Goal: Task Accomplishment & Management: Use online tool/utility

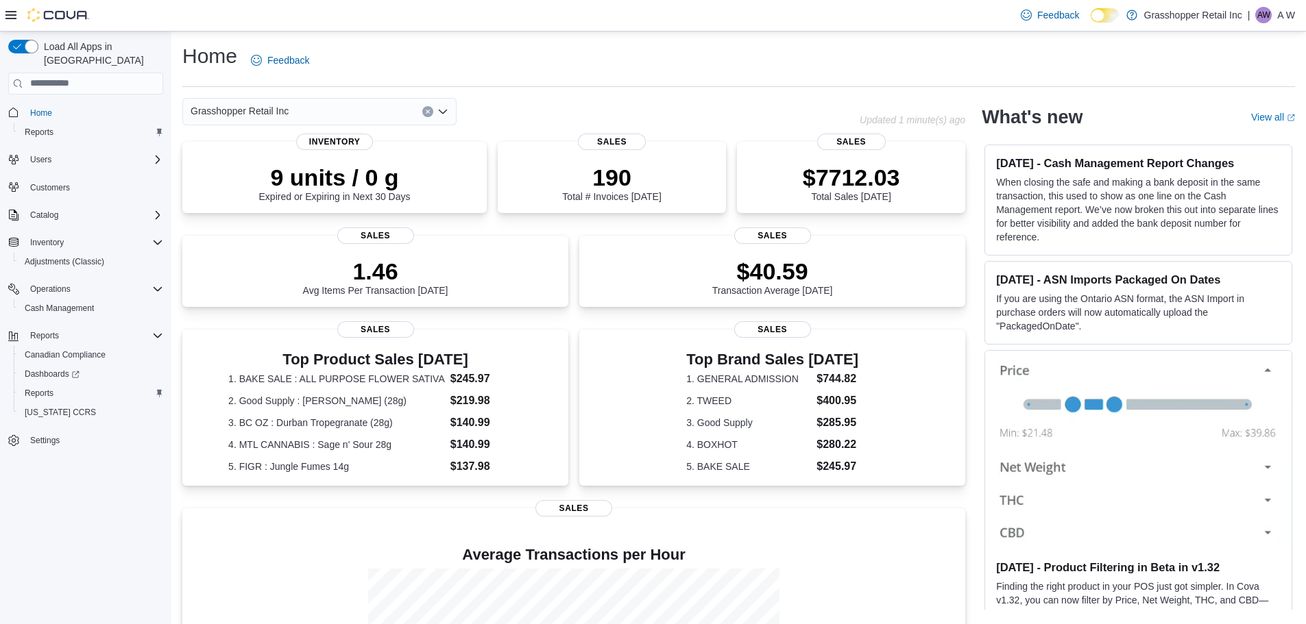
click at [355, 112] on div "Grasshopper Retail Inc" at bounding box center [319, 111] width 274 height 27
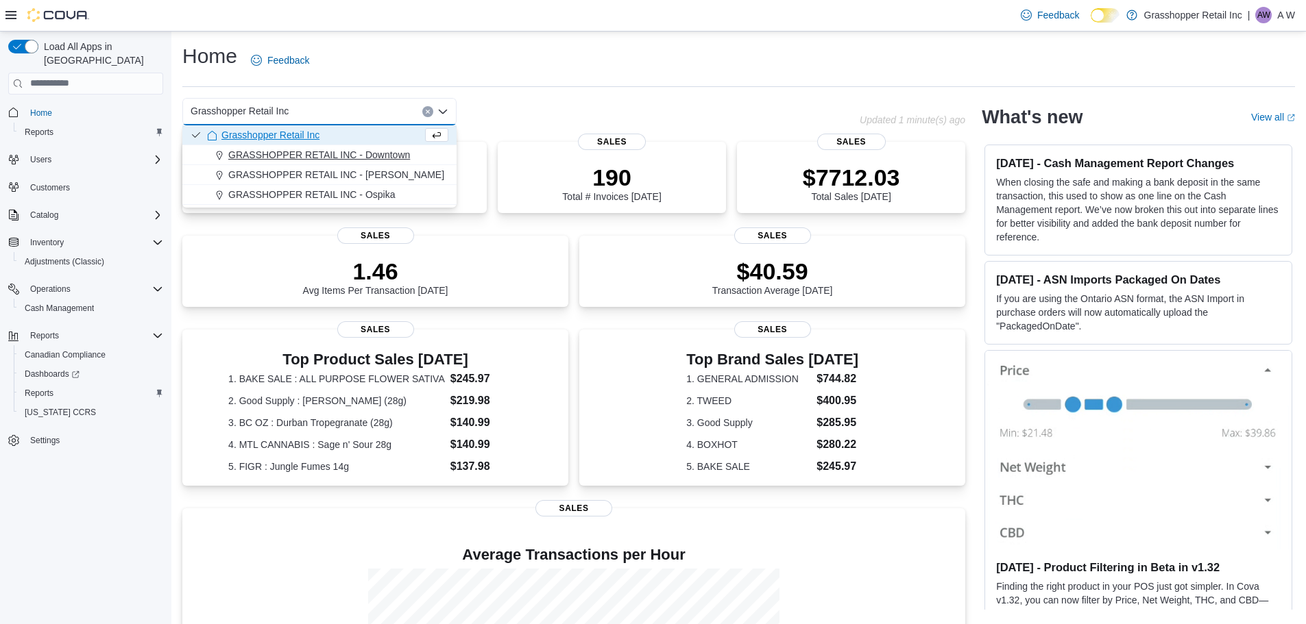
click at [348, 157] on span "GRASSHOPPER RETAIL INC - Downtown" at bounding box center [319, 155] width 182 height 14
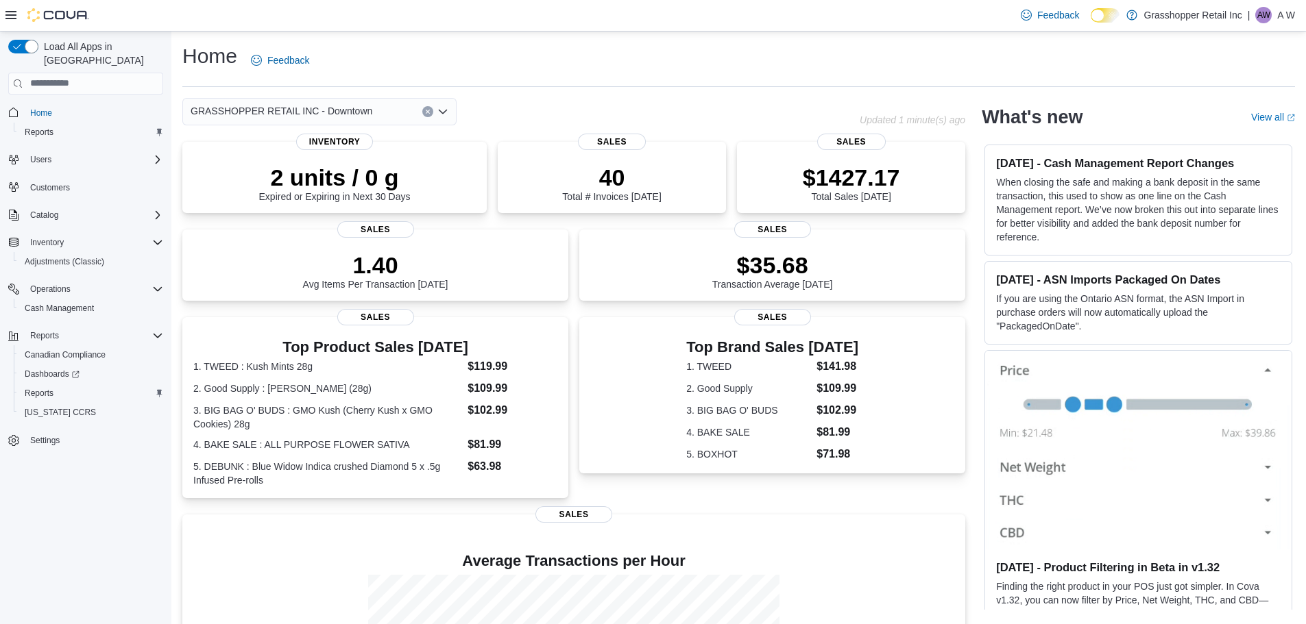
click at [391, 111] on div "GRASSHOPPER RETAIL INC - Downtown Combo box. Selected. GRASSHOPPER RETAIL INC -…" at bounding box center [319, 111] width 274 height 27
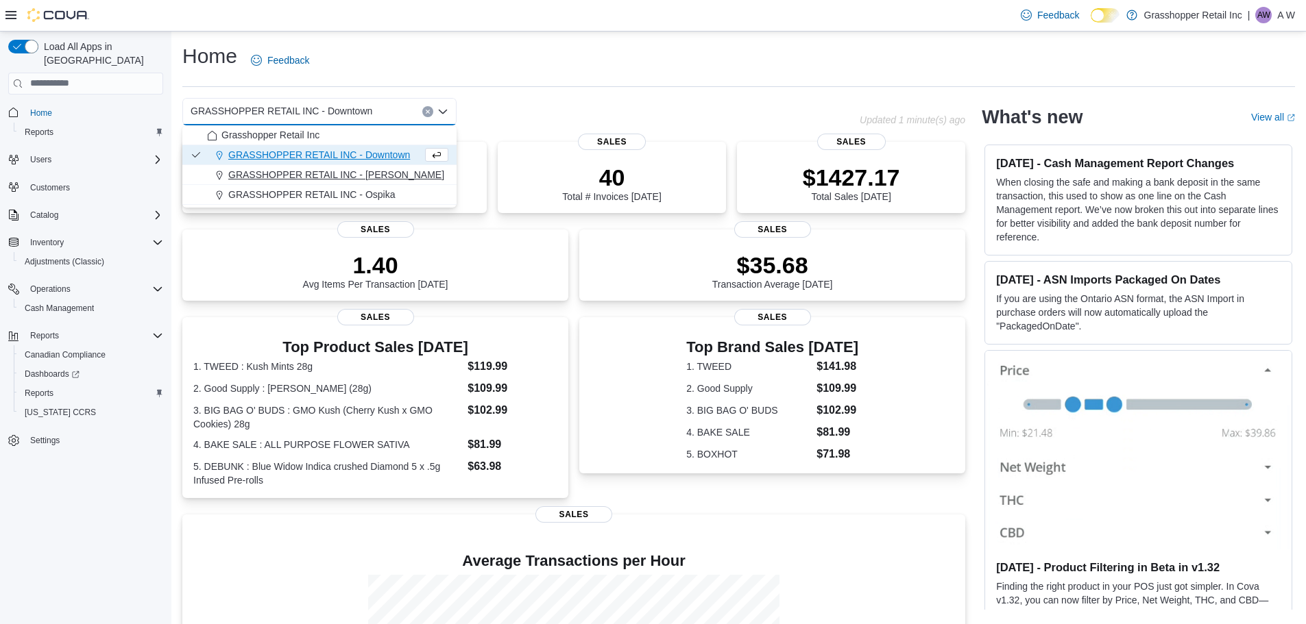
click at [368, 171] on span "GRASSHOPPER RETAIL INC - Hart" at bounding box center [336, 175] width 216 height 14
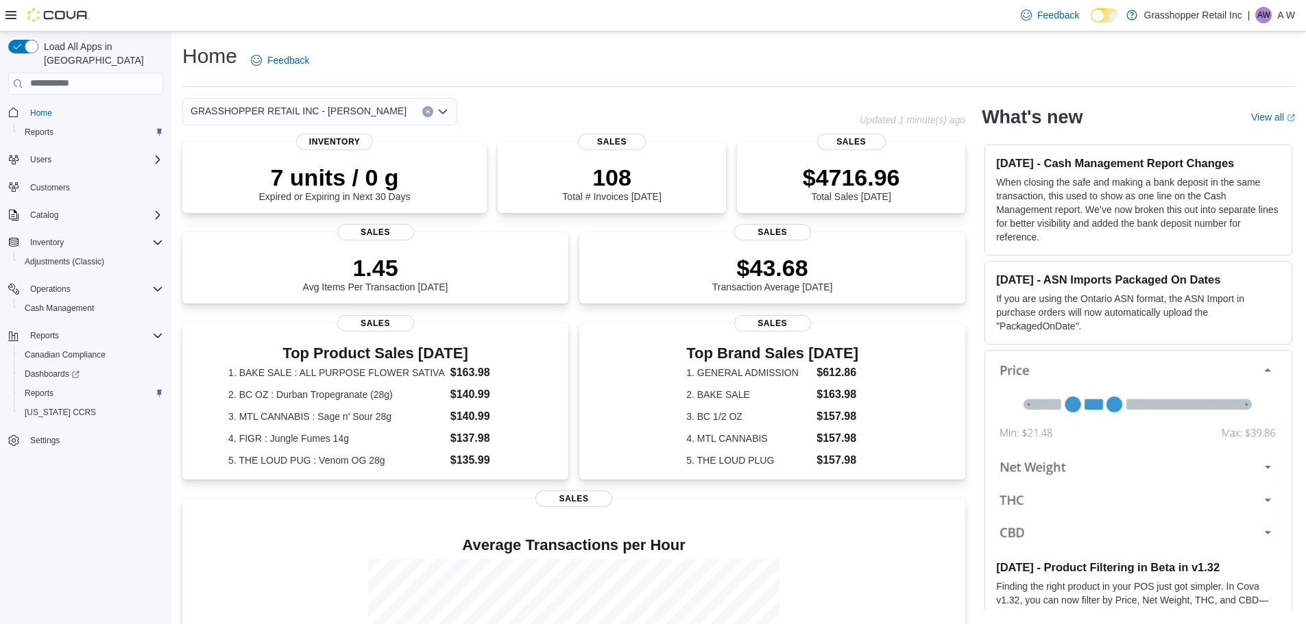
click at [377, 114] on div "GRASSHOPPER RETAIL INC - Hart" at bounding box center [319, 111] width 274 height 27
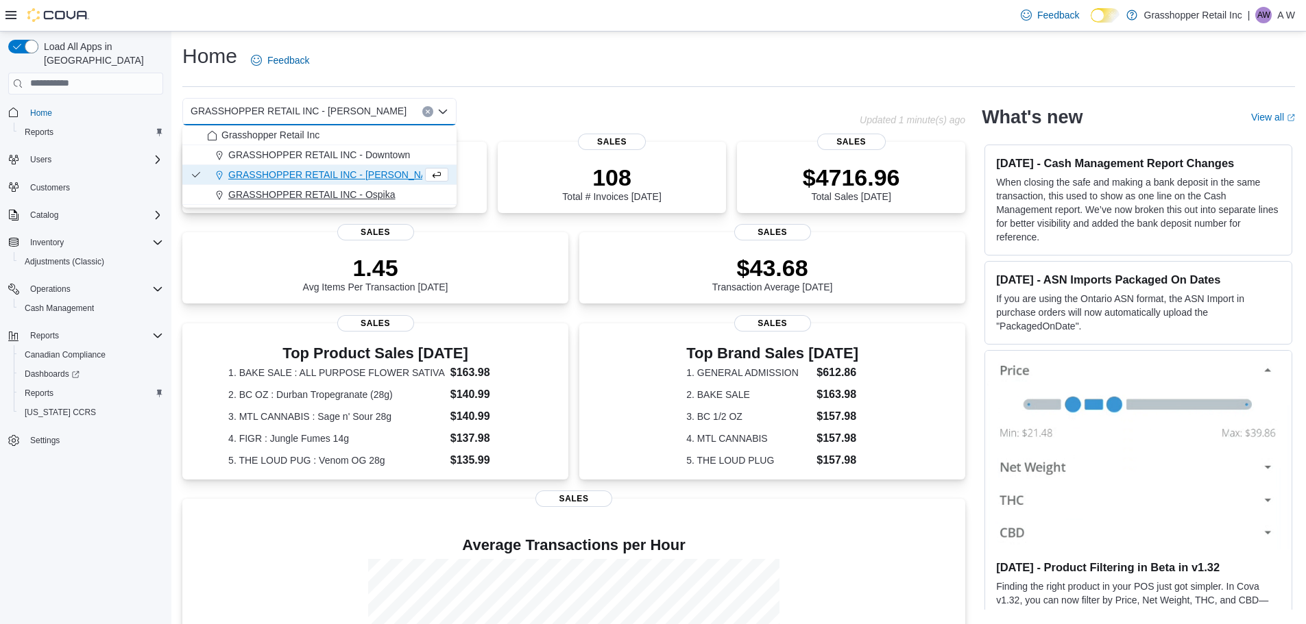
click at [361, 197] on span "GRASSHOPPER RETAIL INC - Ospika" at bounding box center [311, 195] width 167 height 14
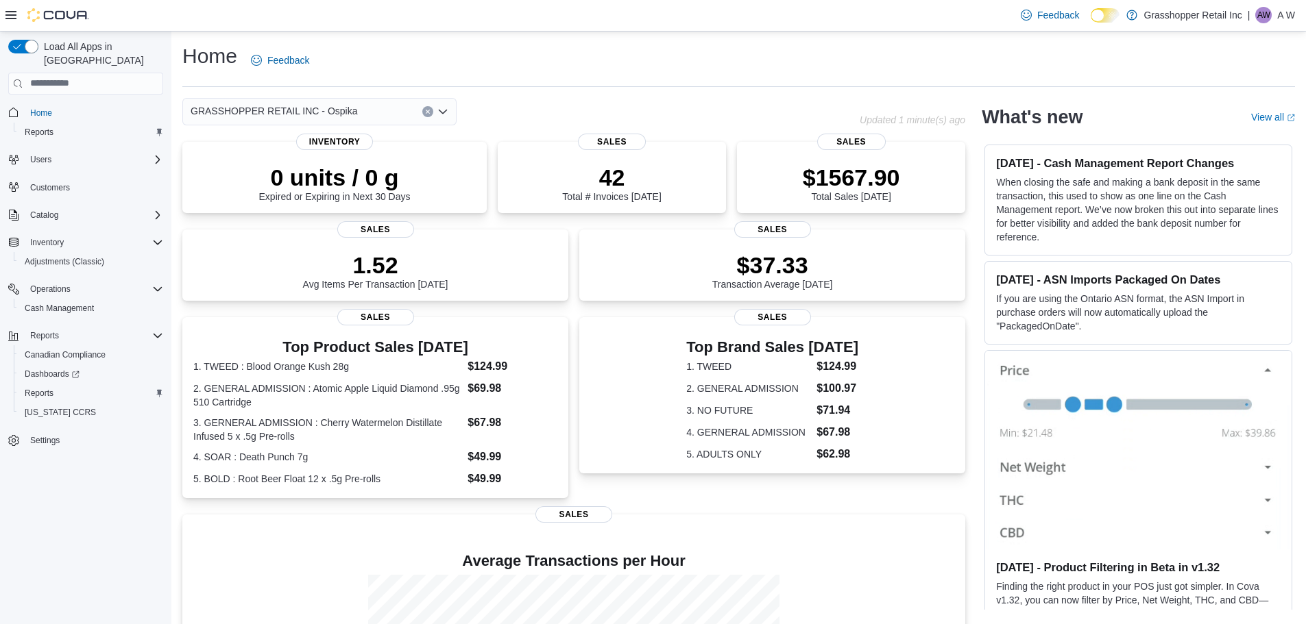
click at [372, 113] on div "GRASSHOPPER RETAIL INC - Ospika Combo box. Selected. GRASSHOPPER RETAIL INC - O…" at bounding box center [319, 111] width 274 height 27
click at [601, 67] on div "Home Feedback" at bounding box center [738, 60] width 1113 height 36
click at [60, 256] on span "Adjustments (Classic)" at bounding box center [65, 261] width 80 height 11
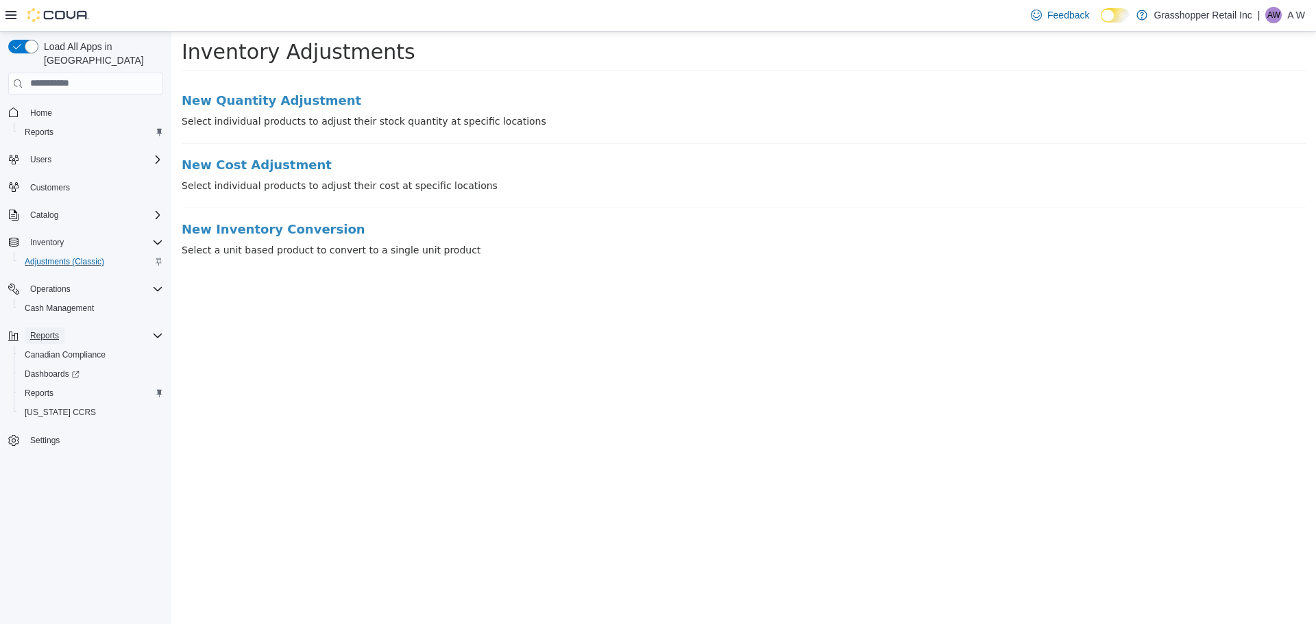
click at [39, 328] on span "Reports" at bounding box center [44, 336] width 29 height 16
click at [56, 330] on span "Reports" at bounding box center [44, 335] width 29 height 11
click at [71, 328] on div "Reports" at bounding box center [94, 336] width 138 height 16
click at [77, 234] on div "Inventory" at bounding box center [94, 242] width 138 height 16
click at [46, 311] on span "Reports" at bounding box center [44, 316] width 29 height 11
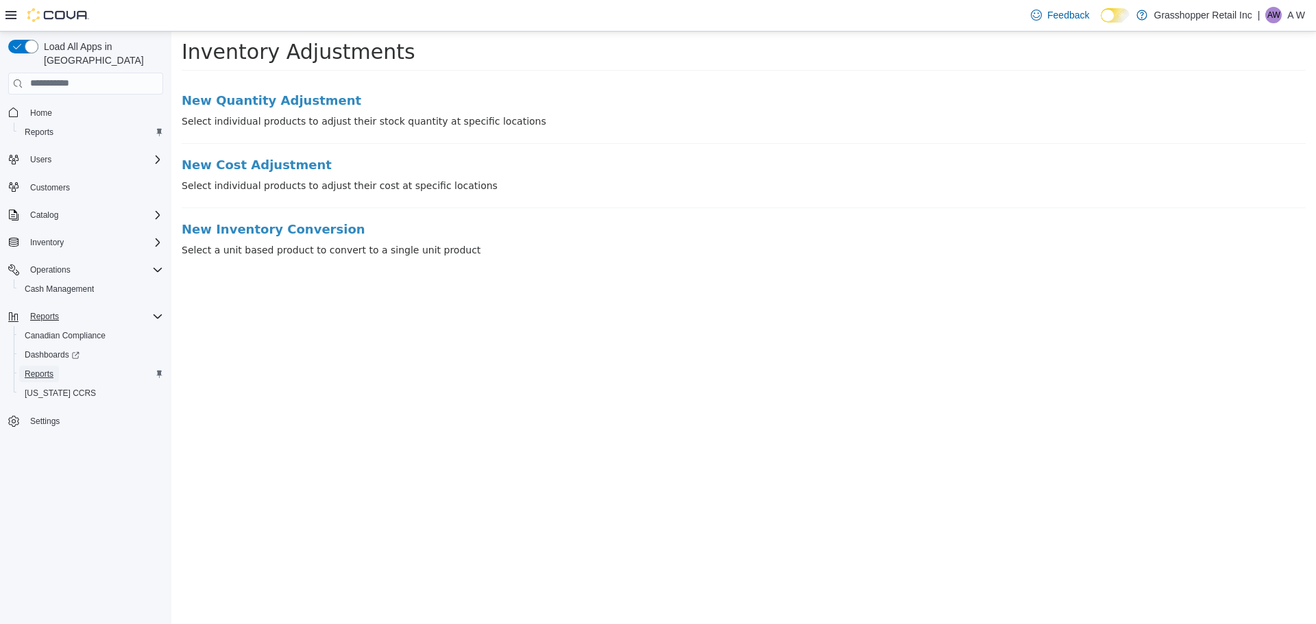
click at [47, 369] on span "Reports" at bounding box center [39, 374] width 29 height 11
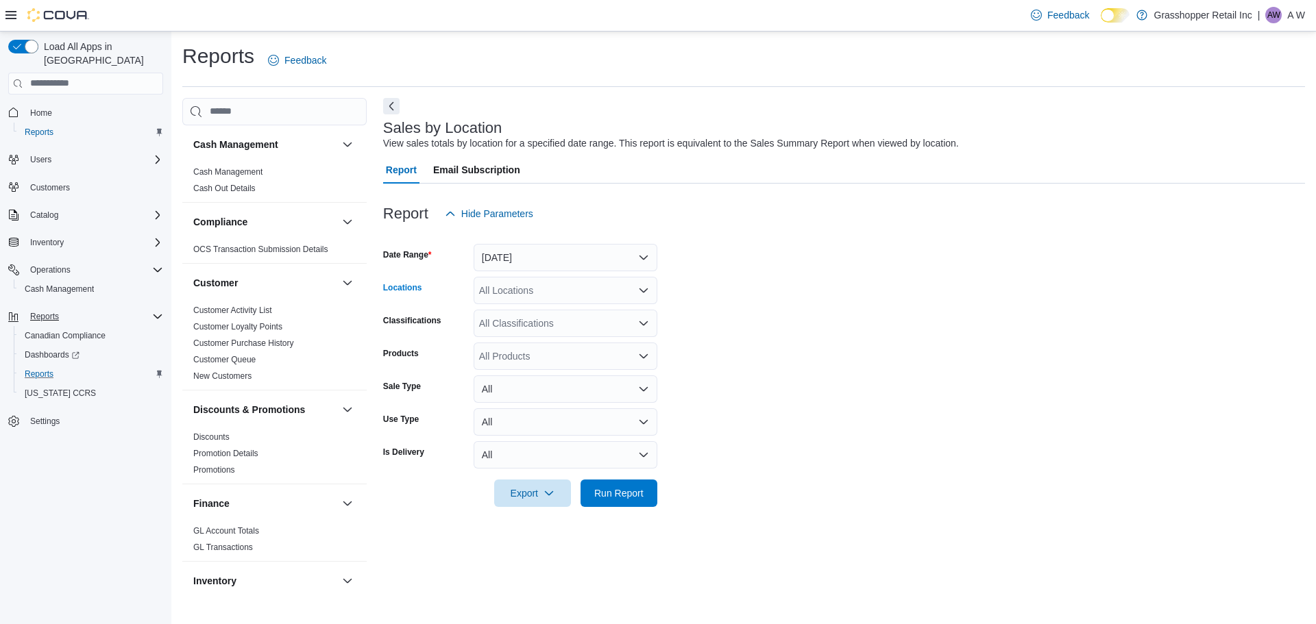
click at [541, 291] on div "All Locations" at bounding box center [566, 290] width 184 height 27
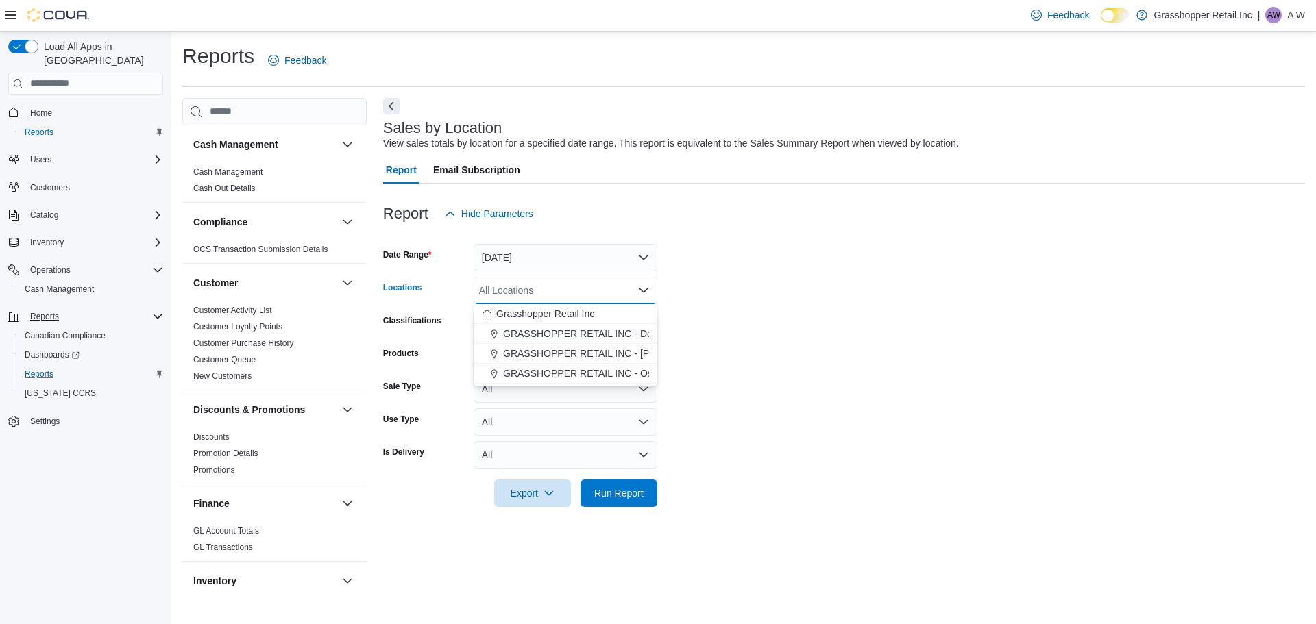
click at [572, 330] on span "GRASSHOPPER RETAIL INC - Downtown" at bounding box center [594, 334] width 182 height 14
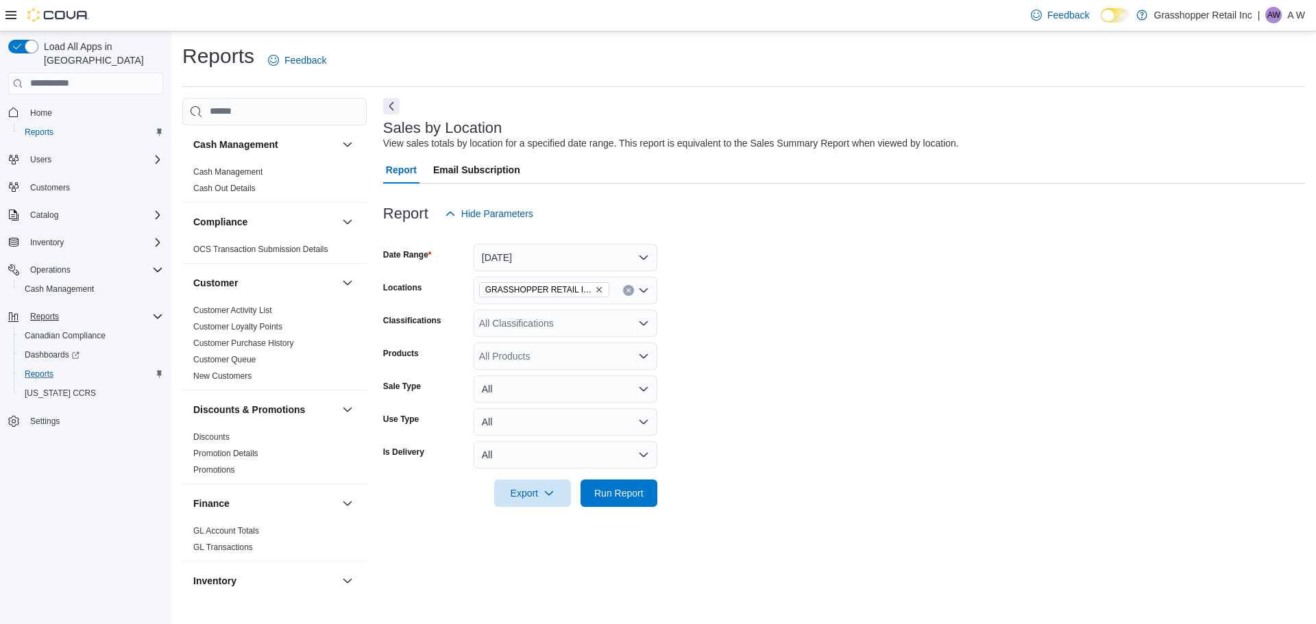
click at [794, 305] on form "Date Range Yesterday Locations GRASSHOPPER RETAIL INC - Downtown Classification…" at bounding box center [844, 368] width 922 height 280
click at [609, 486] on span "Run Report" at bounding box center [619, 492] width 60 height 27
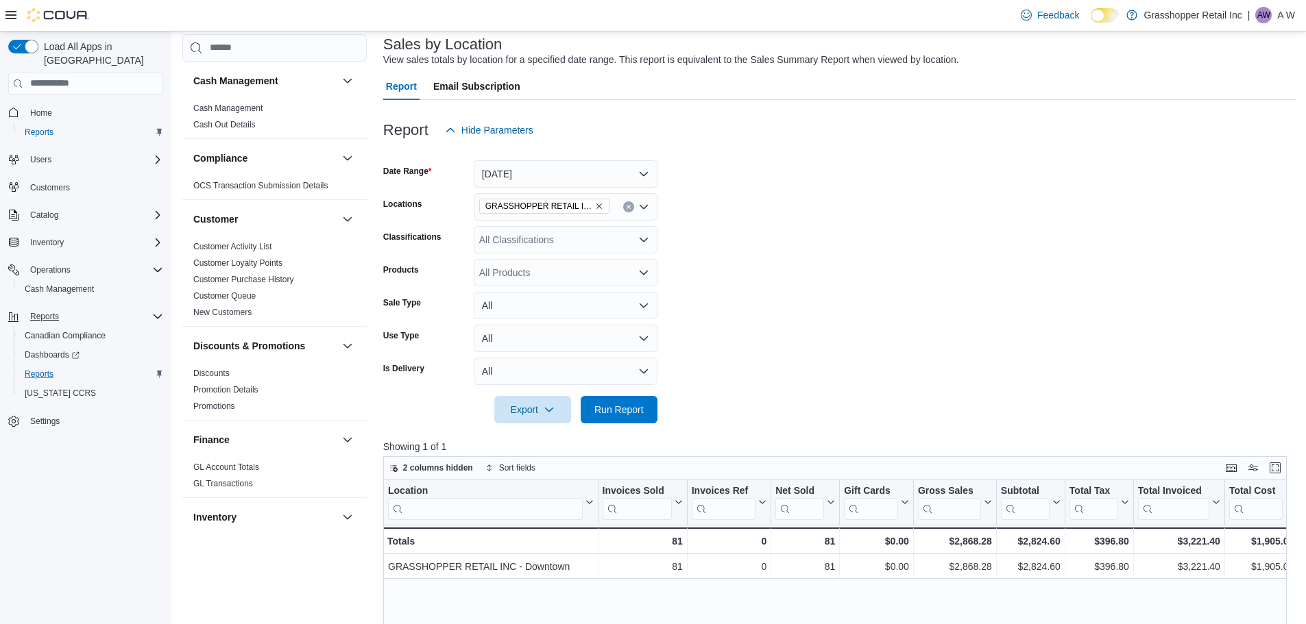
scroll to position [69, 0]
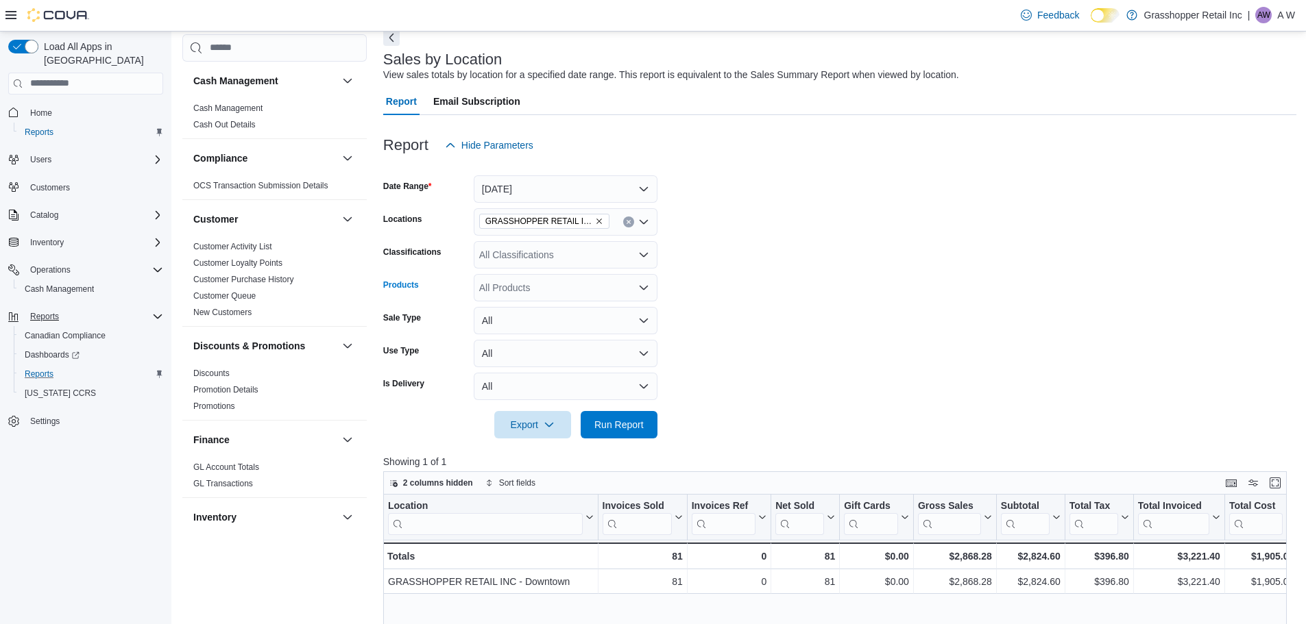
click at [556, 295] on div "All Products" at bounding box center [566, 287] width 184 height 27
drag, startPoint x: 661, startPoint y: 288, endPoint x: 644, endPoint y: 288, distance: 17.1
click at [660, 288] on form "Date Range Yesterday Locations GRASSHOPPER RETAIL INC - Downtown Classification…" at bounding box center [839, 299] width 913 height 280
click at [644, 288] on icon "Open list of options" at bounding box center [644, 287] width 8 height 4
click at [642, 284] on icon "Close list of options" at bounding box center [643, 287] width 11 height 11
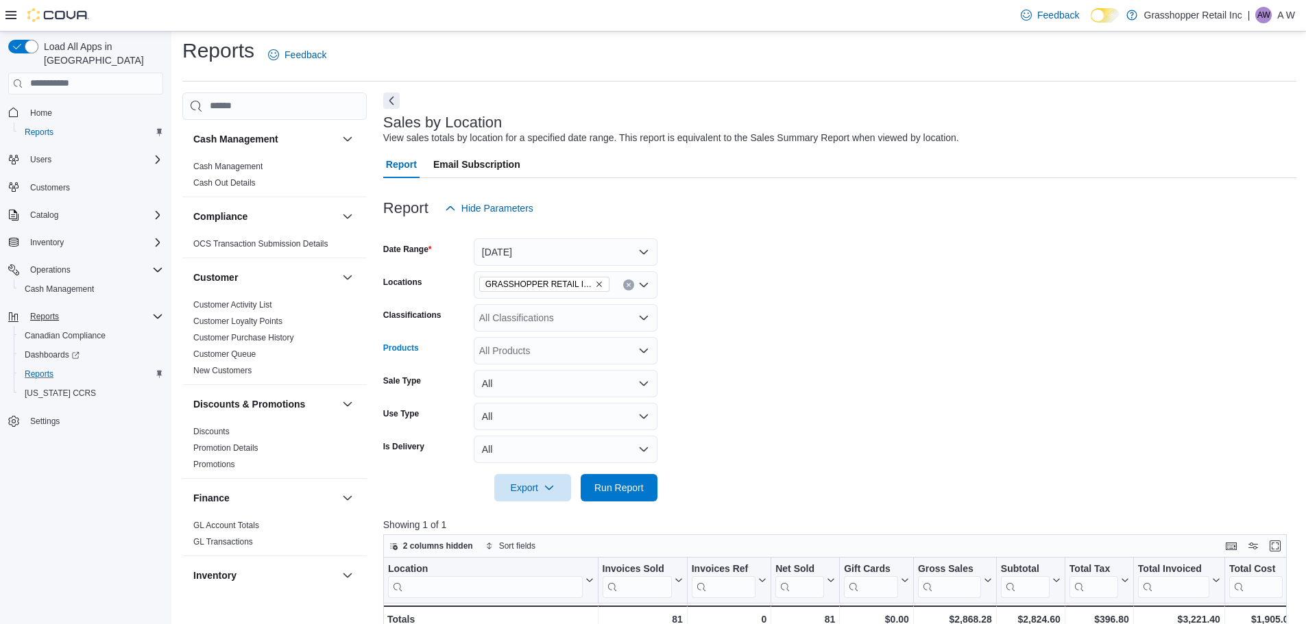
scroll to position [0, 0]
